Goal: Information Seeking & Learning: Learn about a topic

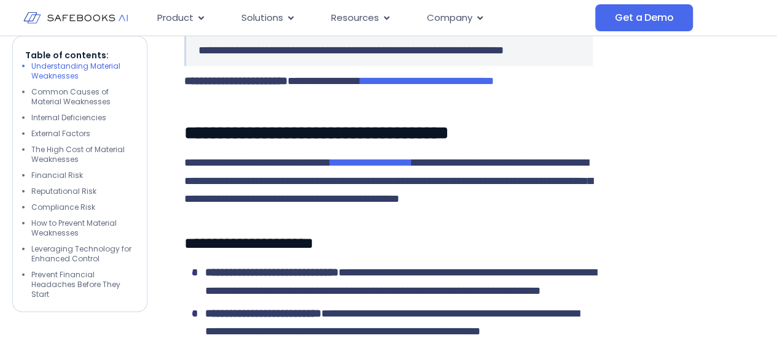
scroll to position [1455, 0]
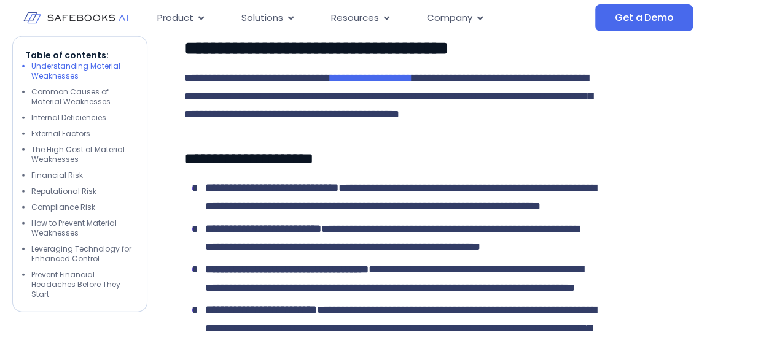
drag, startPoint x: 782, startPoint y: 19, endPoint x: 768, endPoint y: 91, distance: 73.8
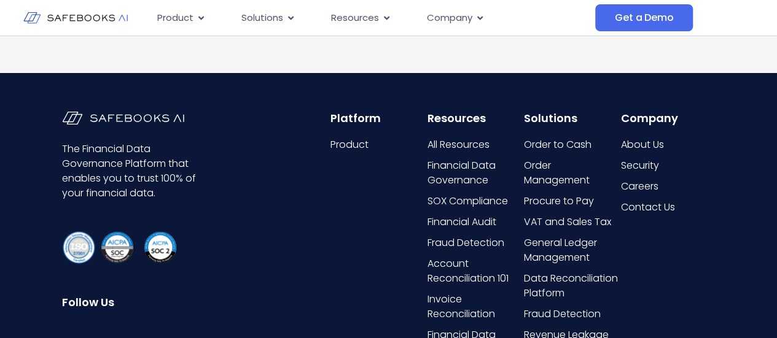
scroll to position [6060, 0]
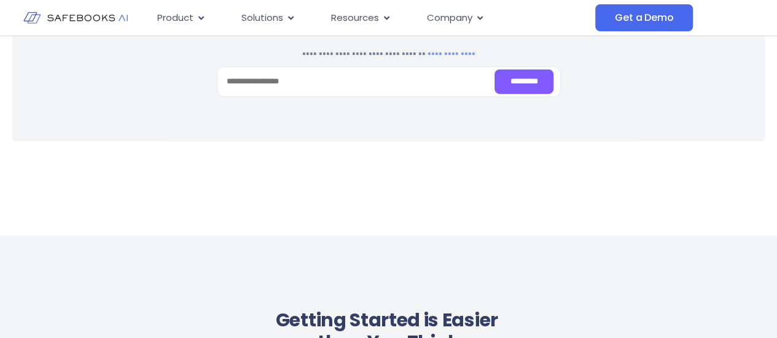
scroll to position [6766, 0]
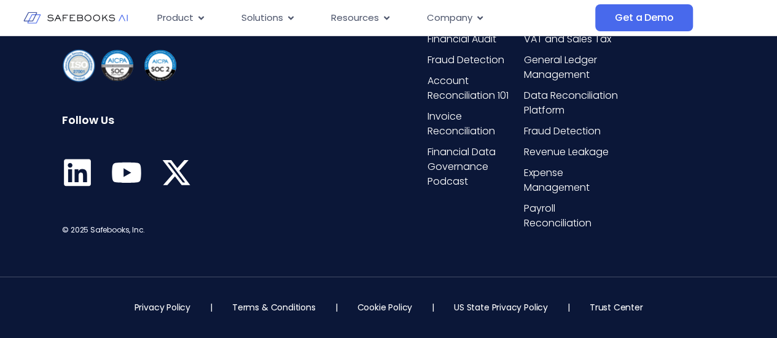
scroll to position [715, 0]
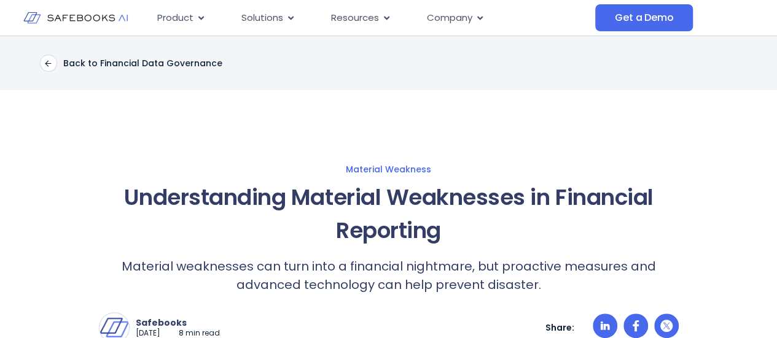
scroll to position [145, 0]
